Goal: Find specific page/section: Find specific page/section

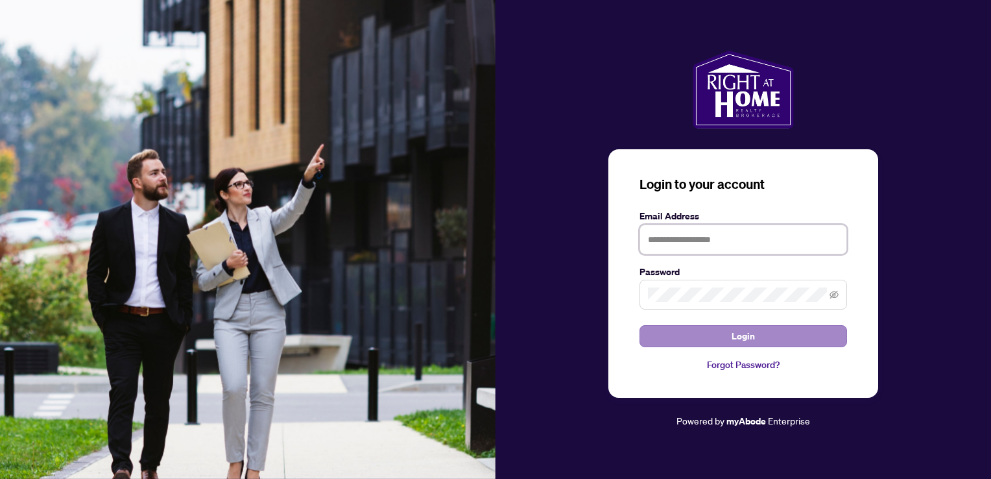
type input "**********"
click at [735, 333] on span "Login" at bounding box center [743, 336] width 23 height 21
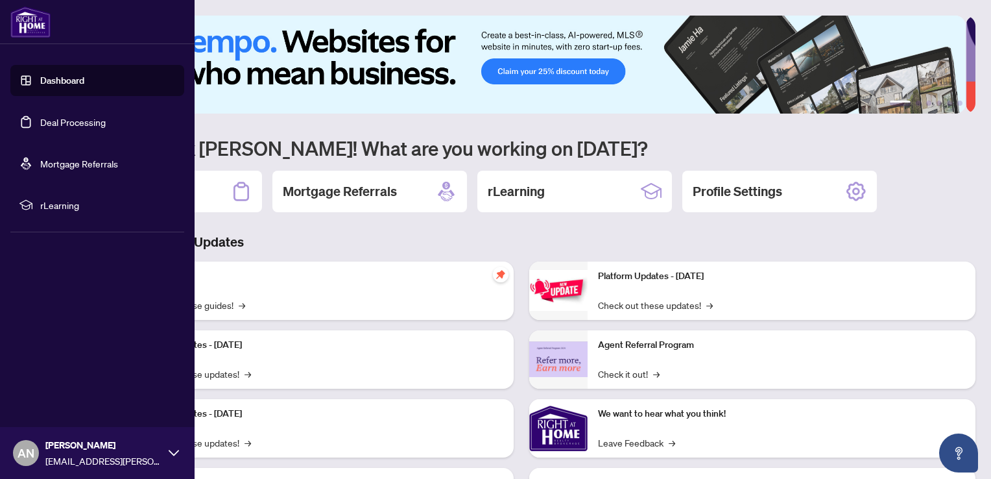
click at [40, 121] on link "Deal Processing" at bounding box center [73, 122] width 66 height 12
